Goal: Task Accomplishment & Management: Use online tool/utility

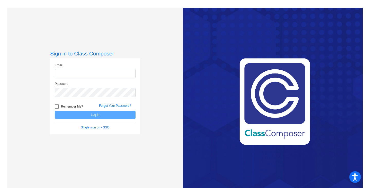
type input "[PERSON_NAME][EMAIL_ADDRESS][DOMAIN_NAME]"
click at [57, 108] on div at bounding box center [57, 106] width 4 height 4
click at [57, 108] on input "Remember Me?" at bounding box center [57, 108] width 0 height 0
checkbox input "true"
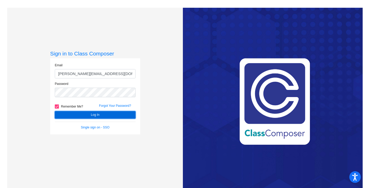
click at [66, 112] on button "Log In" at bounding box center [95, 114] width 81 height 7
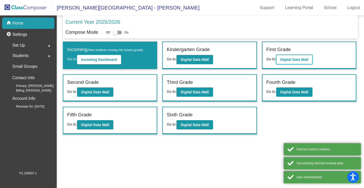
click at [292, 56] on button "Digital Data Wall" at bounding box center [294, 59] width 36 height 9
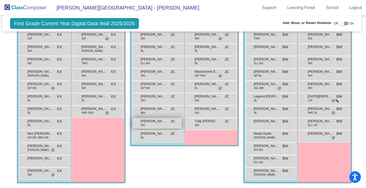
scroll to position [167, 1]
